Goal: Task Accomplishment & Management: Complete application form

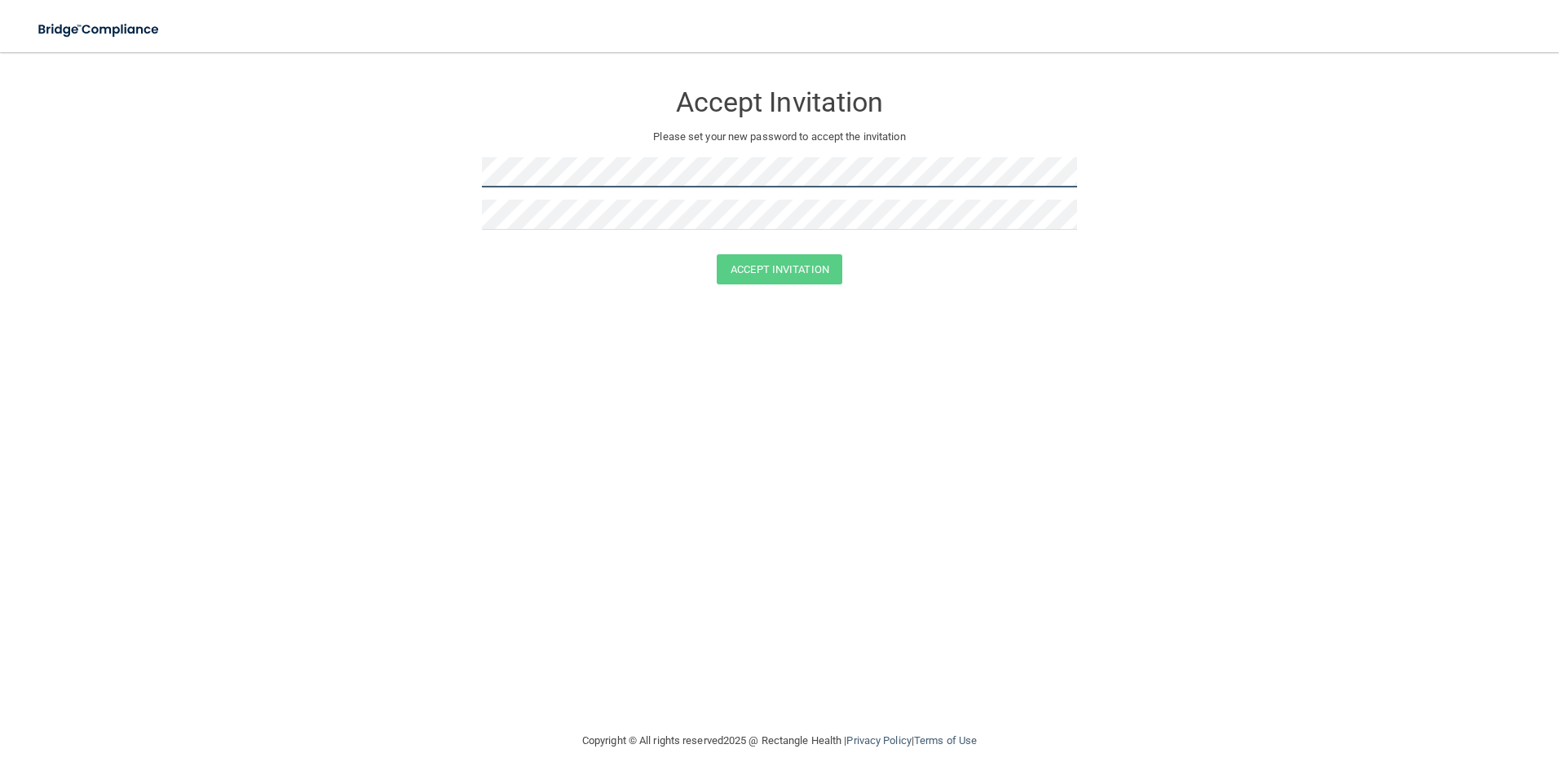
click at [481, 174] on form "Accept Invitation Please set your new password to accept the invitation Accept …" at bounding box center [779, 186] width 1493 height 236
click at [785, 267] on button "Accept Invitation" at bounding box center [780, 269] width 126 height 31
click at [812, 264] on button "Accept Invitation" at bounding box center [780, 269] width 126 height 31
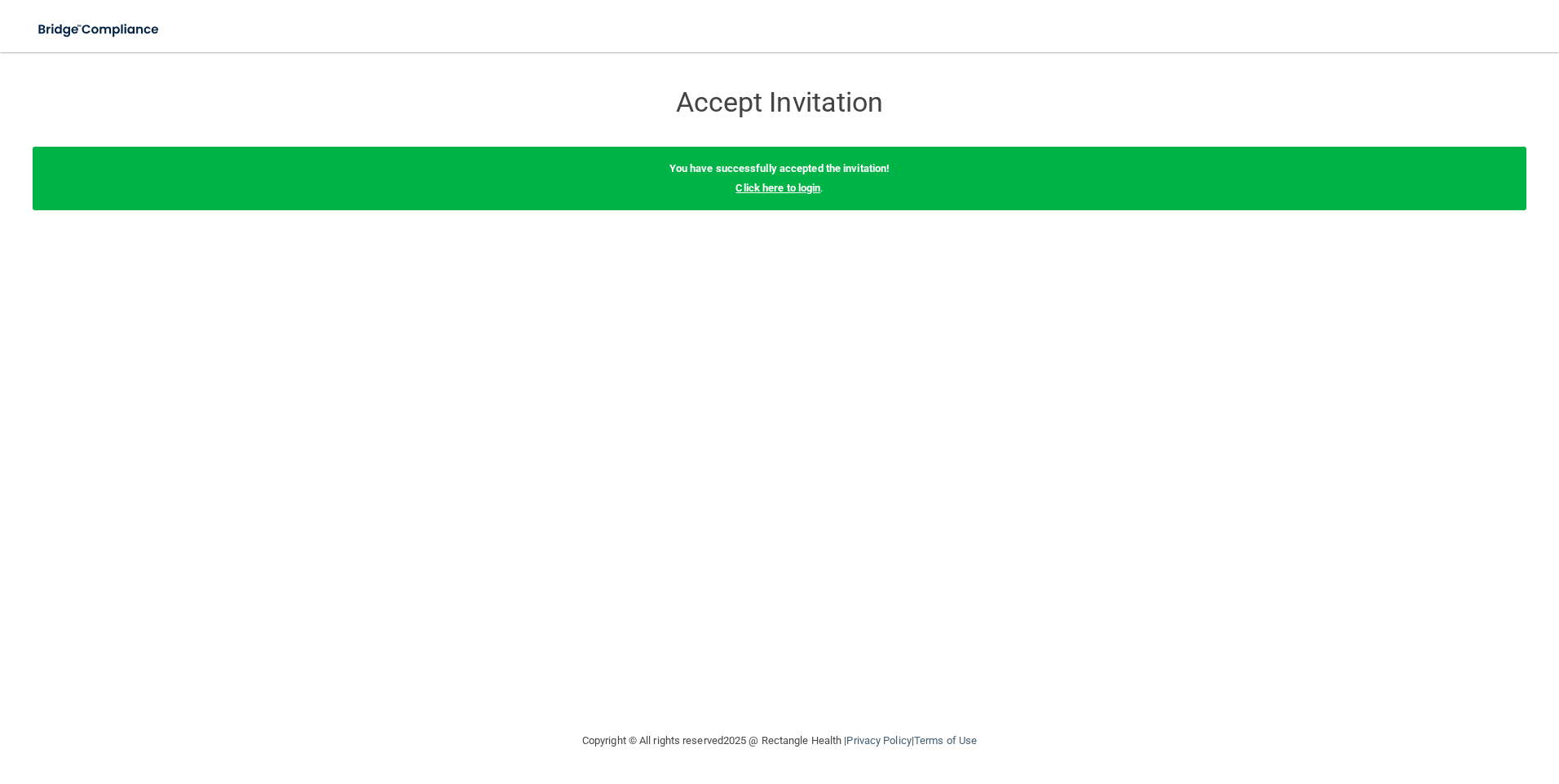
click at [798, 187] on link "Click here to login" at bounding box center [777, 188] width 85 height 12
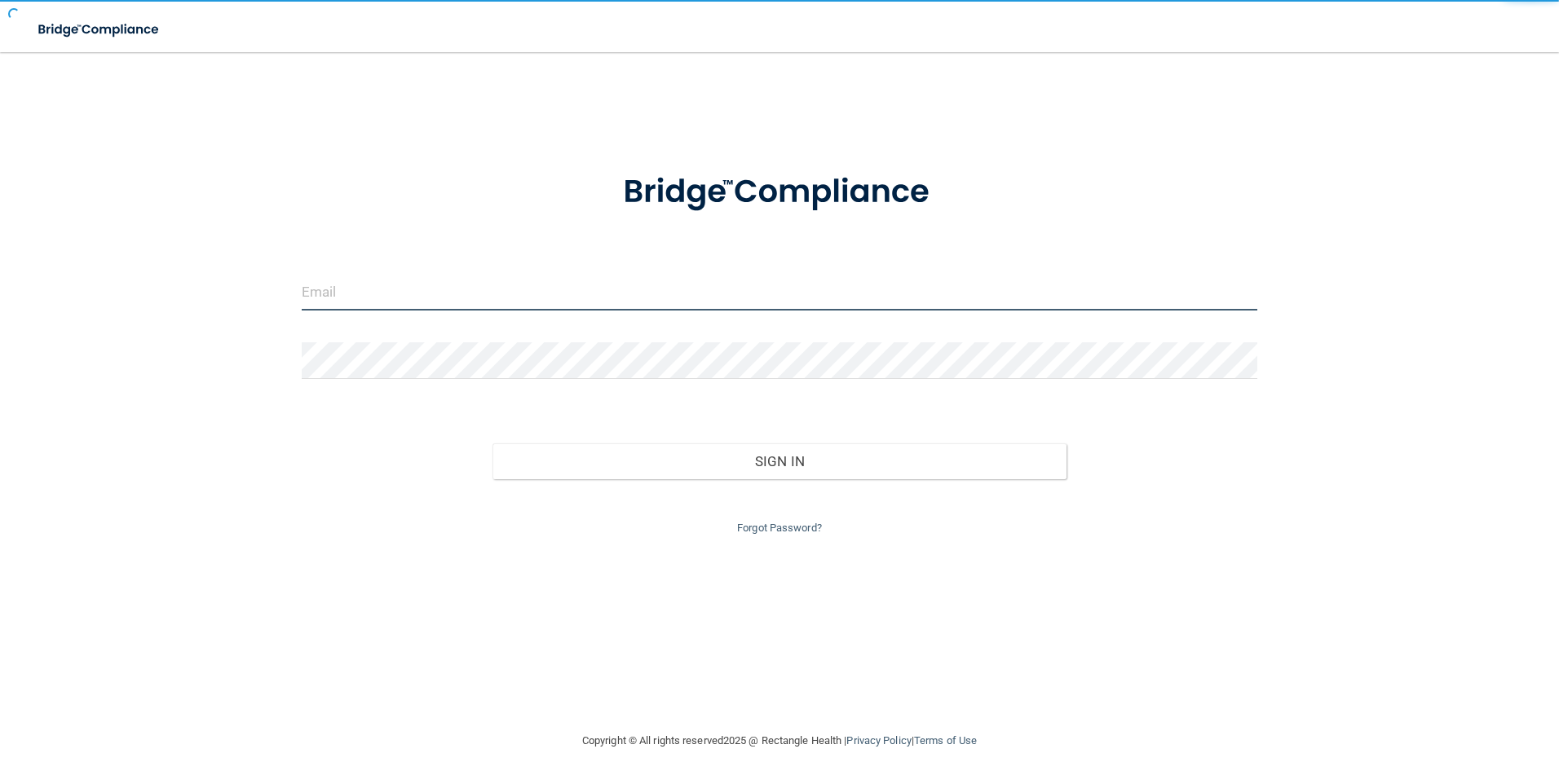
type input "[EMAIL_ADDRESS][DOMAIN_NAME]"
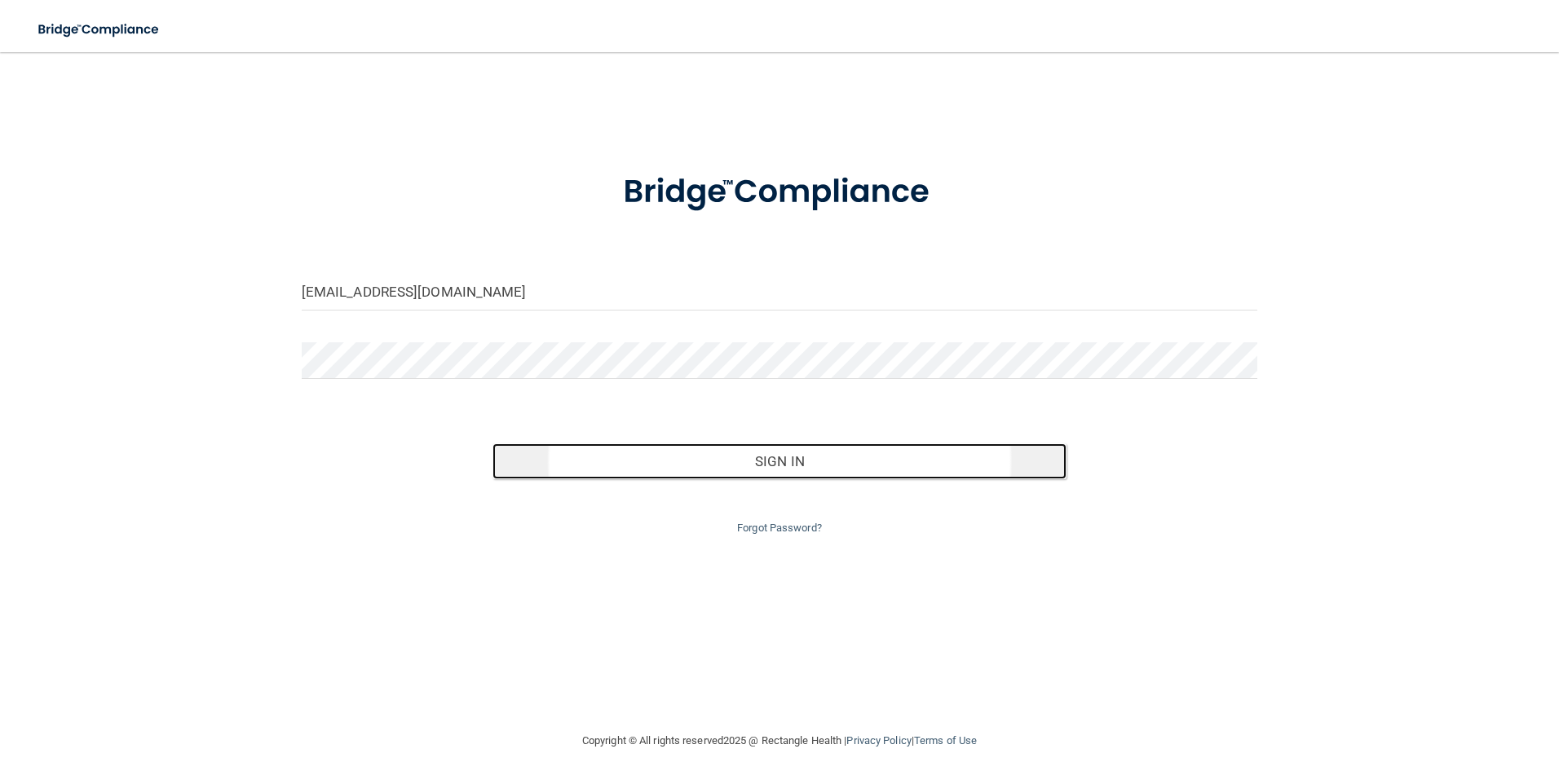
click at [785, 465] on button "Sign In" at bounding box center [779, 461] width 574 height 36
